Goal: Task Accomplishment & Management: Use online tool/utility

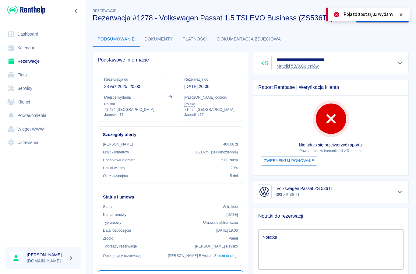
click at [30, 60] on link "Rezerwacje" at bounding box center [43, 62] width 76 height 14
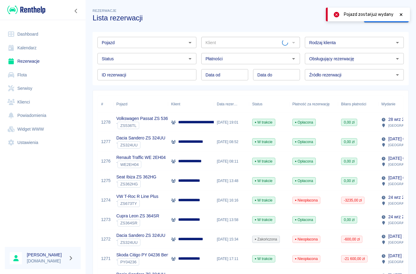
click at [116, 46] on input "Pojazd" at bounding box center [141, 43] width 85 height 8
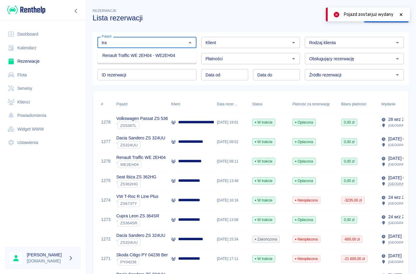
click at [110, 57] on li "Renault Traffic WE 2EH04 - WE2EH04" at bounding box center [146, 56] width 99 height 10
type input "Renault Traffic WE 2EH04 - WE2EH04"
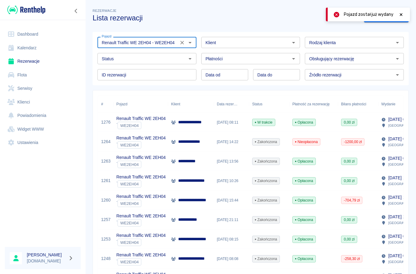
click at [187, 121] on p "**********" at bounding box center [193, 122] width 30 height 6
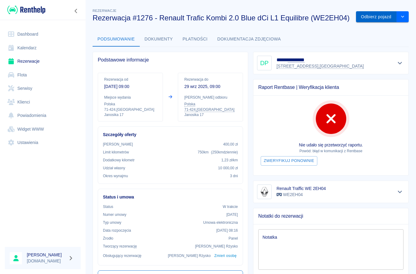
click at [387, 15] on button "Odbierz pojazd" at bounding box center [376, 16] width 40 height 11
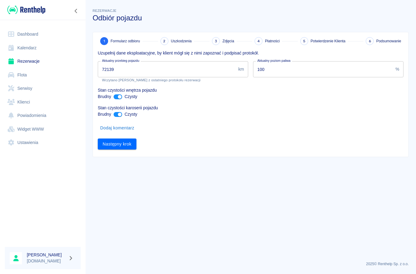
click at [134, 72] on input "72139" at bounding box center [167, 69] width 138 height 16
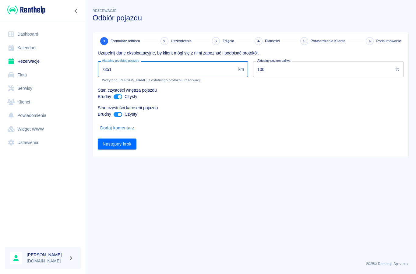
type input "73517"
click at [106, 146] on button "Następny krok" at bounding box center [117, 144] width 39 height 11
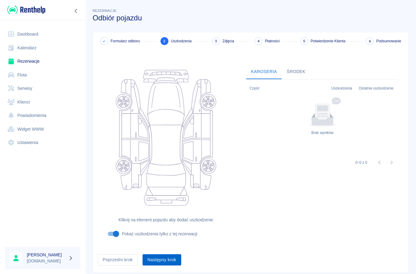
click at [158, 258] on button "Następny krok" at bounding box center [161, 259] width 39 height 11
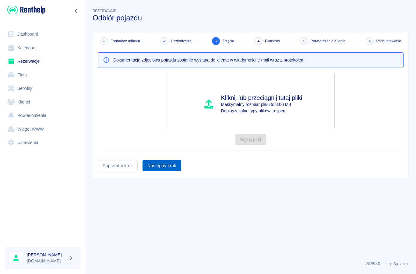
click at [156, 170] on button "Następny krok" at bounding box center [161, 165] width 39 height 11
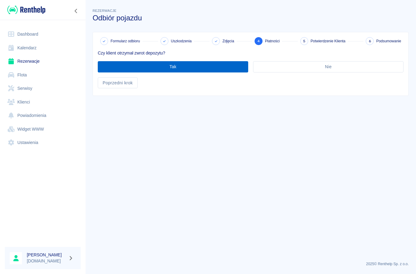
click at [150, 70] on button "Tak" at bounding box center [173, 66] width 150 height 11
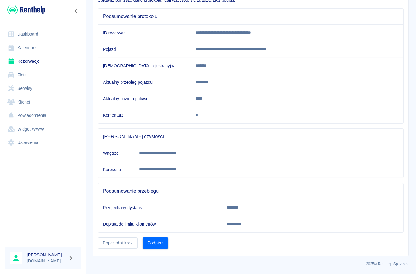
scroll to position [53, 0]
click at [159, 243] on button "Podpisz" at bounding box center [155, 243] width 26 height 11
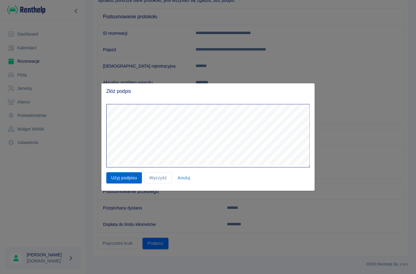
click at [129, 179] on button "Użyj podpisu" at bounding box center [124, 177] width 36 height 11
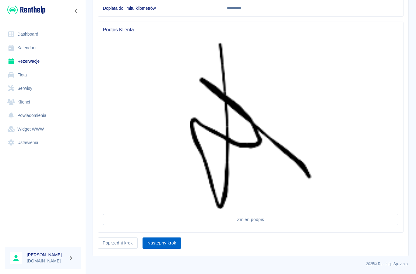
click at [160, 247] on button "Następny krok" at bounding box center [161, 242] width 39 height 11
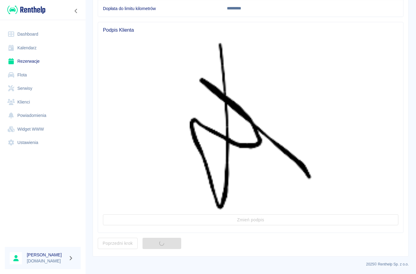
scroll to position [0, 0]
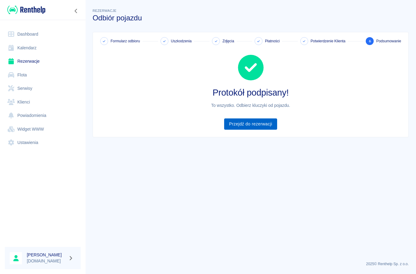
click at [234, 127] on link "Przejdź do rezerwacji" at bounding box center [250, 123] width 53 height 11
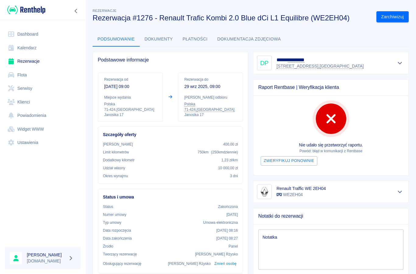
click at [31, 31] on link "Dashboard" at bounding box center [43, 34] width 76 height 14
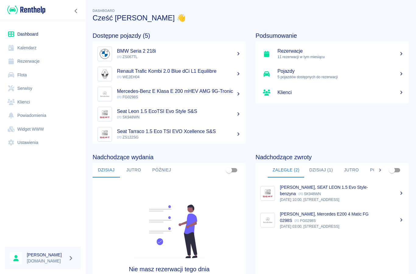
click at [316, 170] on button "Dzisiaj (1)" at bounding box center [320, 170] width 33 height 15
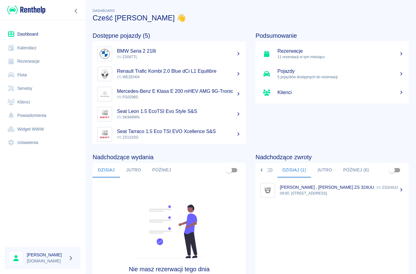
scroll to position [0, 27]
click at [353, 169] on button "Później (6)" at bounding box center [356, 170] width 36 height 15
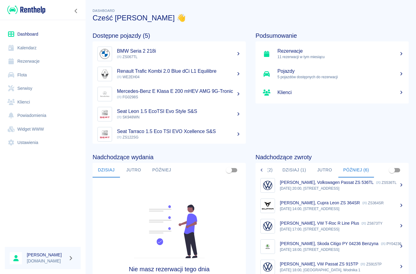
scroll to position [11, 0]
click at [27, 35] on link "Dashboard" at bounding box center [43, 34] width 76 height 14
click at [31, 62] on link "Rezerwacje" at bounding box center [43, 62] width 76 height 14
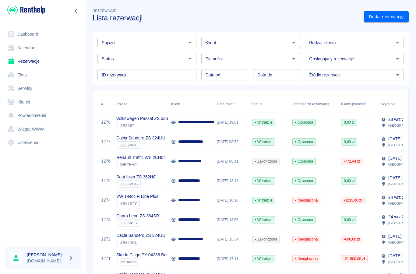
click at [191, 143] on p "**********" at bounding box center [193, 142] width 30 height 6
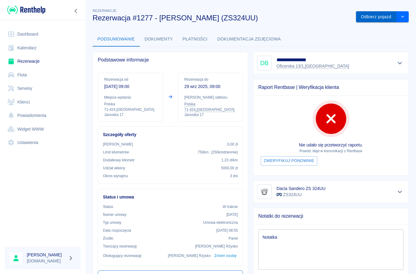
click at [367, 21] on button "Odbierz pojazd" at bounding box center [376, 16] width 40 height 11
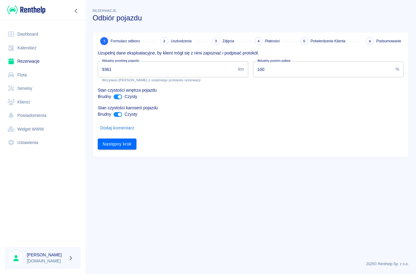
click at [122, 72] on input "9361" at bounding box center [167, 69] width 138 height 16
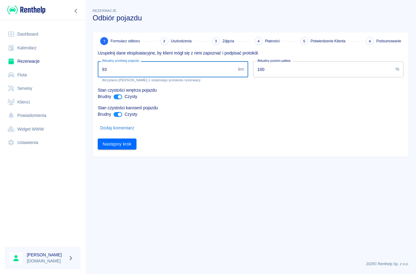
type input "9"
type input "10164"
click at [106, 146] on button "Następny krok" at bounding box center [117, 144] width 39 height 11
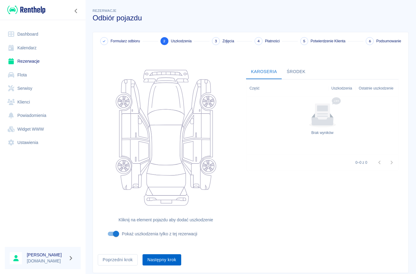
click at [160, 258] on button "Następny krok" at bounding box center [161, 259] width 39 height 11
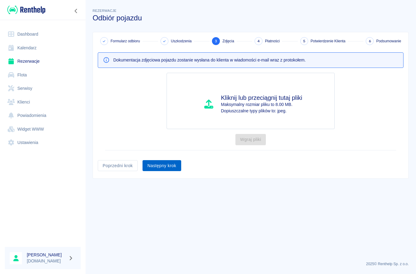
click at [153, 167] on button "Następny krok" at bounding box center [161, 165] width 39 height 11
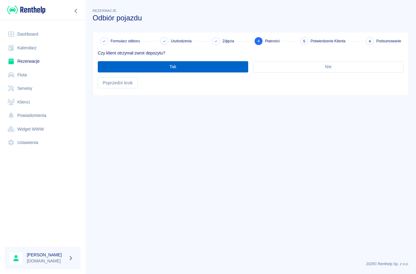
click at [160, 67] on button "Tak" at bounding box center [173, 66] width 150 height 11
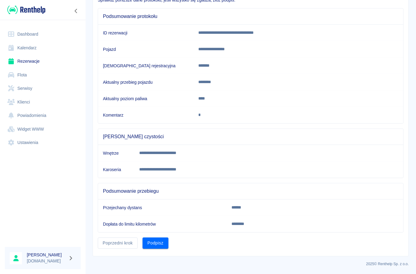
scroll to position [53, 0]
click at [156, 239] on button "Podpisz" at bounding box center [155, 243] width 26 height 11
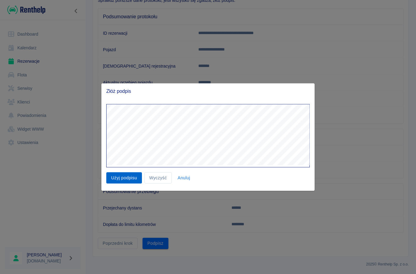
click at [117, 176] on button "Użyj podpisu" at bounding box center [124, 177] width 36 height 11
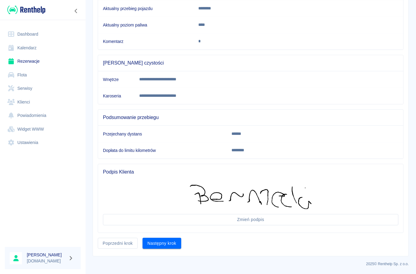
scroll to position [126, 0]
click at [169, 245] on button "Następny krok" at bounding box center [161, 243] width 39 height 11
